Goal: Task Accomplishment & Management: Manage account settings

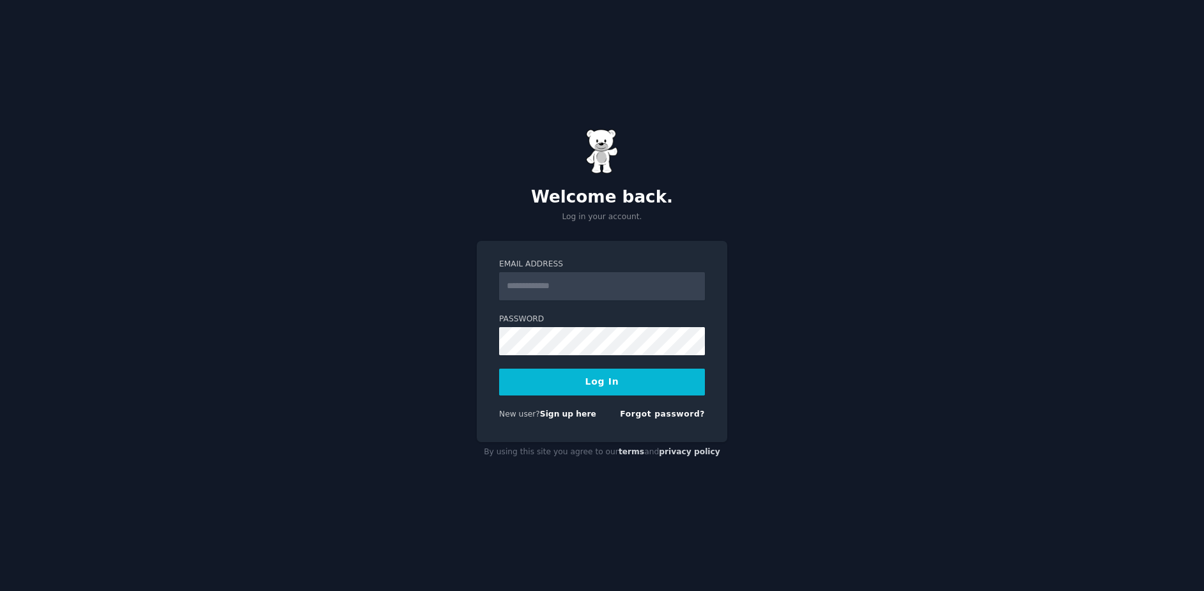
click at [550, 293] on input "Email Address" at bounding box center [602, 286] width 206 height 28
type input "**********"
click at [603, 383] on button "Log In" at bounding box center [602, 382] width 206 height 27
